Goal: Task Accomplishment & Management: Use online tool/utility

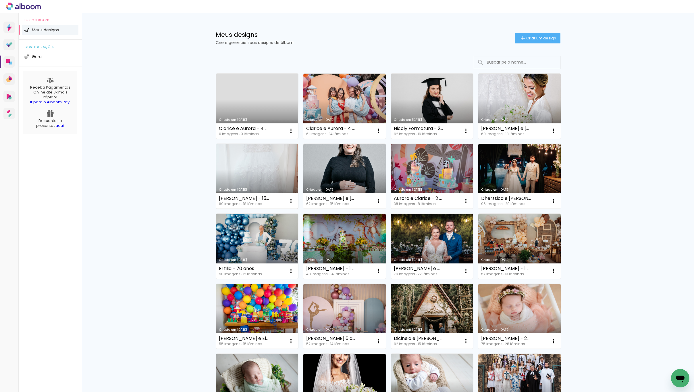
click at [258, 171] on link "[PERSON_NAME] [DATE]" at bounding box center [257, 176] width 82 height 65
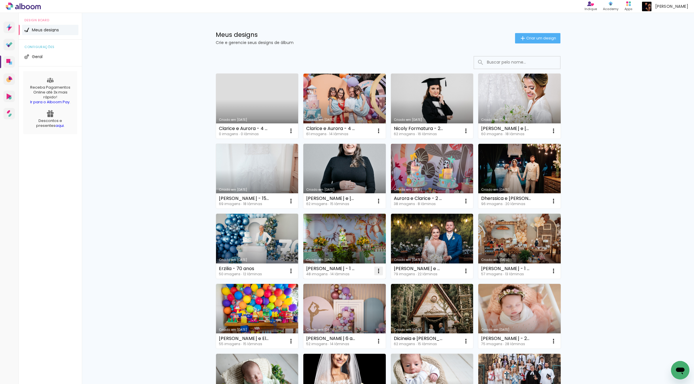
click at [295, 134] on iron-icon at bounding box center [291, 130] width 7 height 7
click at [353, 258] on div "[PERSON_NAME] [DATE]" at bounding box center [344, 259] width 77 height 3
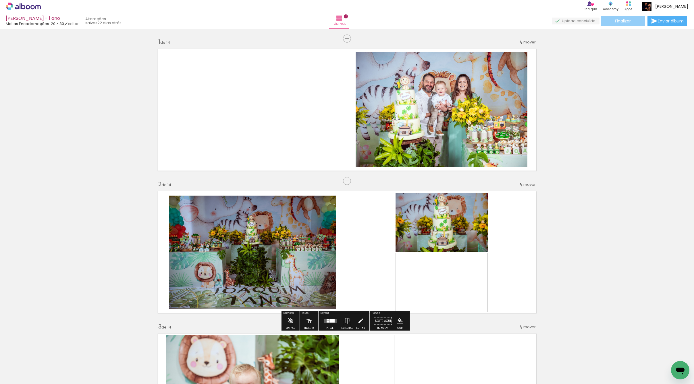
click at [623, 21] on span "Finalizar" at bounding box center [623, 21] width 16 height 4
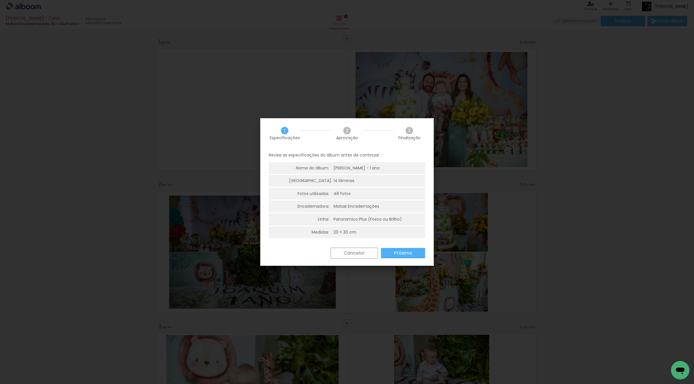
click at [0, 0] on slot "Próximo" at bounding box center [0, 0] width 0 height 0
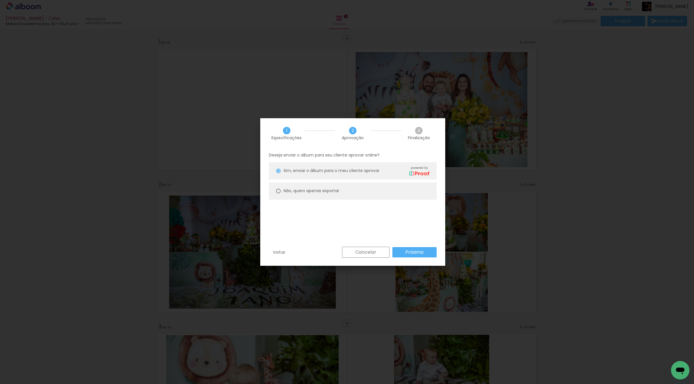
click at [403, 251] on paper-button "Próximo" at bounding box center [415, 252] width 44 height 10
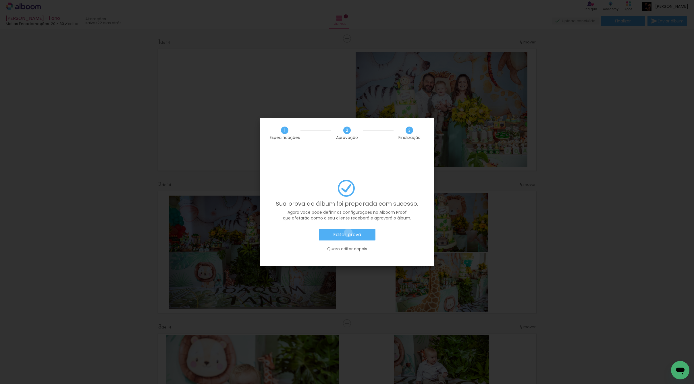
click at [0, 0] on slot "Editar prova" at bounding box center [0, 0] width 0 height 0
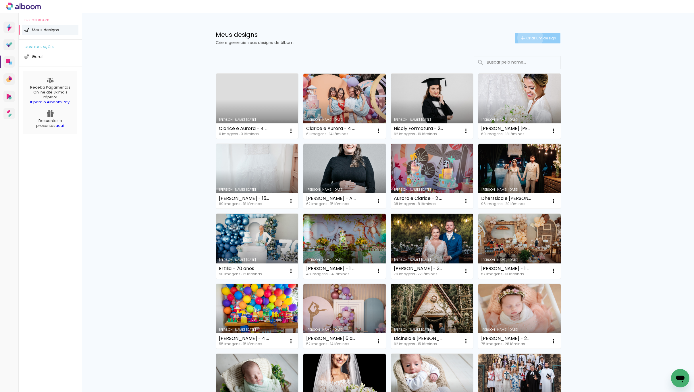
click at [527, 38] on span "Criar um design" at bounding box center [541, 38] width 30 height 4
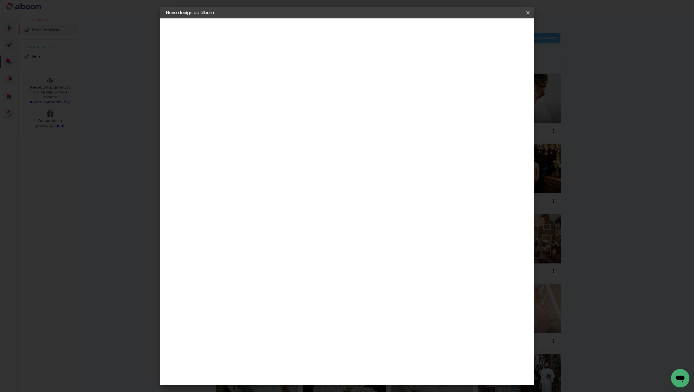
click at [260, 80] on input at bounding box center [260, 77] width 0 height 9
type input "[PERSON_NAME] - Acompanhamento"
click at [0, 0] on slot "Avançar" at bounding box center [0, 0] width 0 height 0
click at [306, 99] on paper-input-container at bounding box center [275, 92] width 62 height 13
type input "matias"
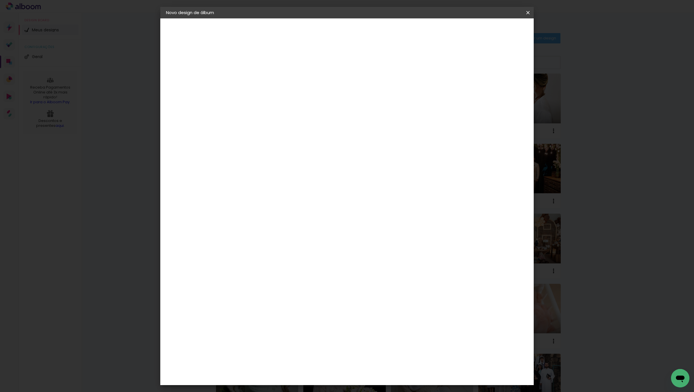
type paper-input "matias"
click at [292, 130] on div "Matias Encadernações" at bounding box center [273, 130] width 35 height 9
click at [0, 0] on slot "Avançar" at bounding box center [0, 0] width 0 height 0
click at [282, 97] on input "text" at bounding box center [271, 100] width 22 height 9
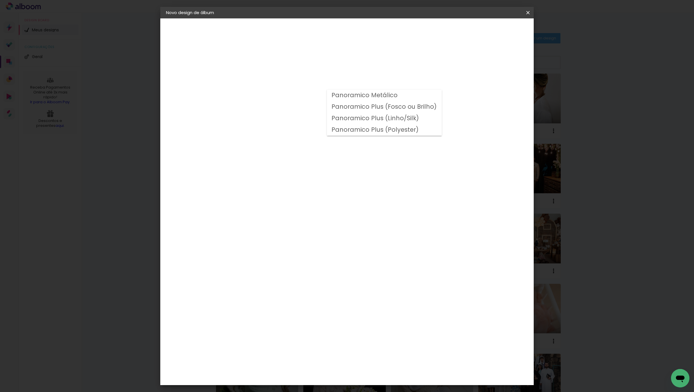
click at [0, 0] on slot "Panoramico Plus (Fosco ou Brilho)" at bounding box center [0, 0] width 0 height 0
type input "Panoramico Plus (Fosco ou Brilho)"
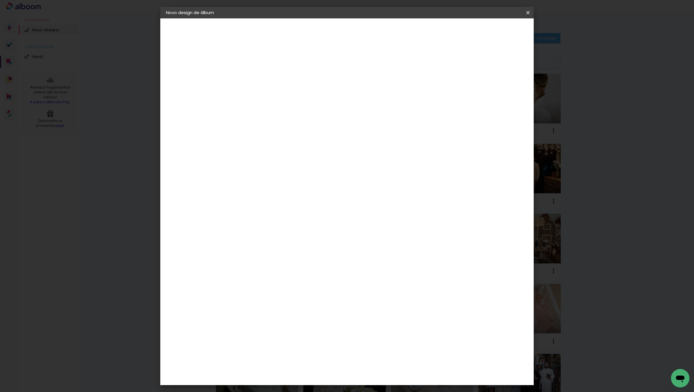
click at [299, 248] on span "20 × 25" at bounding box center [285, 255] width 27 height 15
click at [0, 0] on slot "Avançar" at bounding box center [0, 0] width 0 height 0
click at [492, 32] on span "Iniciar design" at bounding box center [479, 30] width 26 height 4
